Goal: Find specific page/section: Find specific page/section

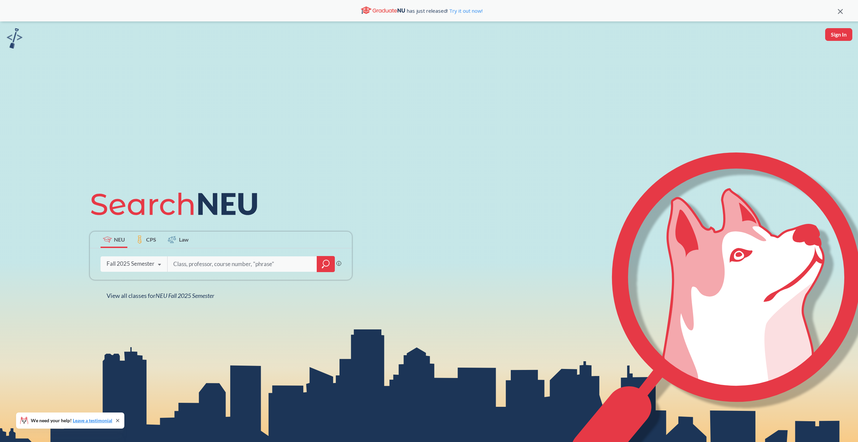
click at [324, 258] on div at bounding box center [326, 264] width 18 height 16
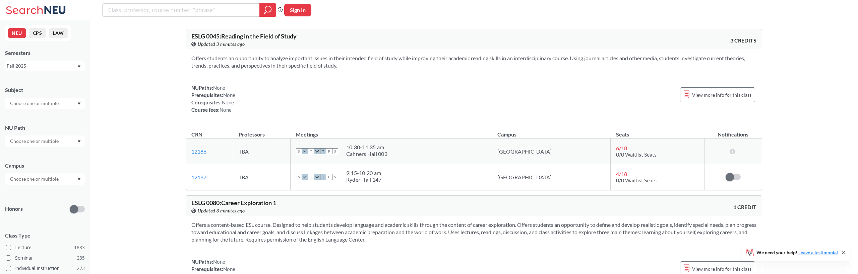
scroll to position [17, 0]
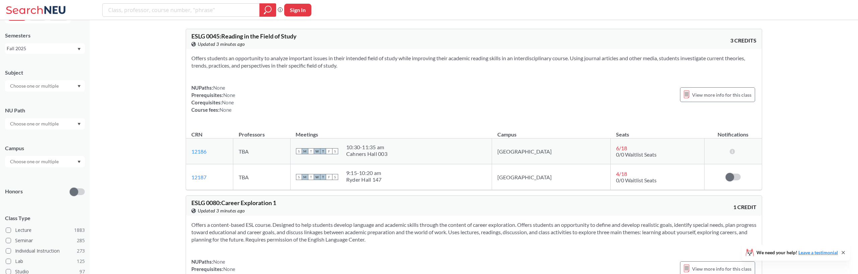
click at [42, 113] on div "NU Path" at bounding box center [45, 110] width 80 height 7
click at [41, 120] on div at bounding box center [45, 123] width 80 height 11
click at [46, 122] on input "text" at bounding box center [35, 124] width 56 height 8
click at [46, 80] on div "Subject" at bounding box center [45, 76] width 80 height 29
click at [46, 83] on input "text" at bounding box center [35, 86] width 56 height 8
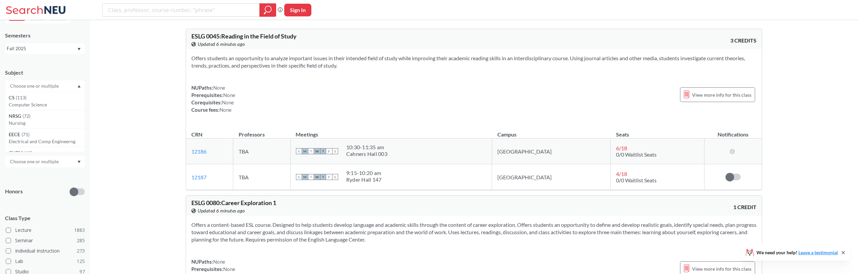
click at [44, 72] on div "Subject" at bounding box center [45, 72] width 80 height 7
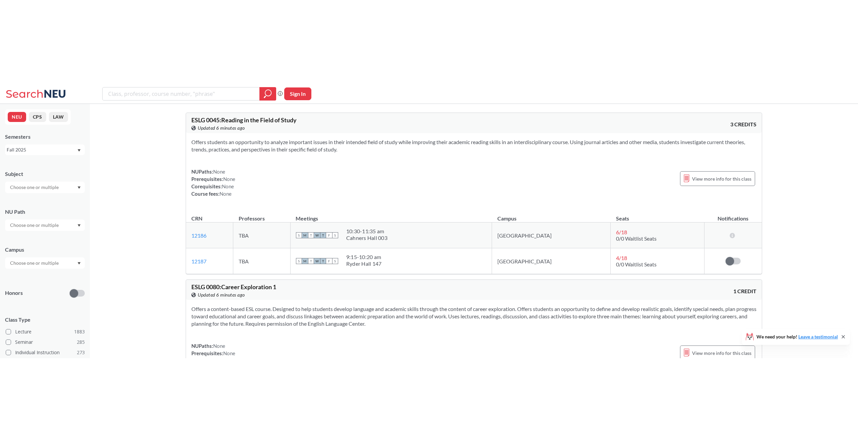
scroll to position [0, 0]
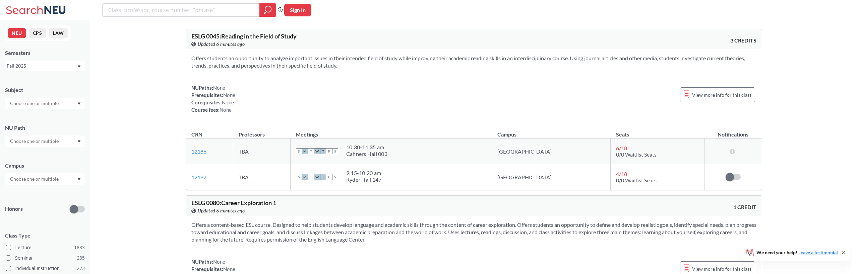
click at [320, 6] on div "Phrase search guarantees the exact search appears in the results. Ex. If you wa…" at bounding box center [429, 10] width 858 height 20
click at [483, 80] on div "Offers students an opportunity to analyze important issues in their intended fi…" at bounding box center [474, 86] width 576 height 75
